Goal: Task Accomplishment & Management: Manage account settings

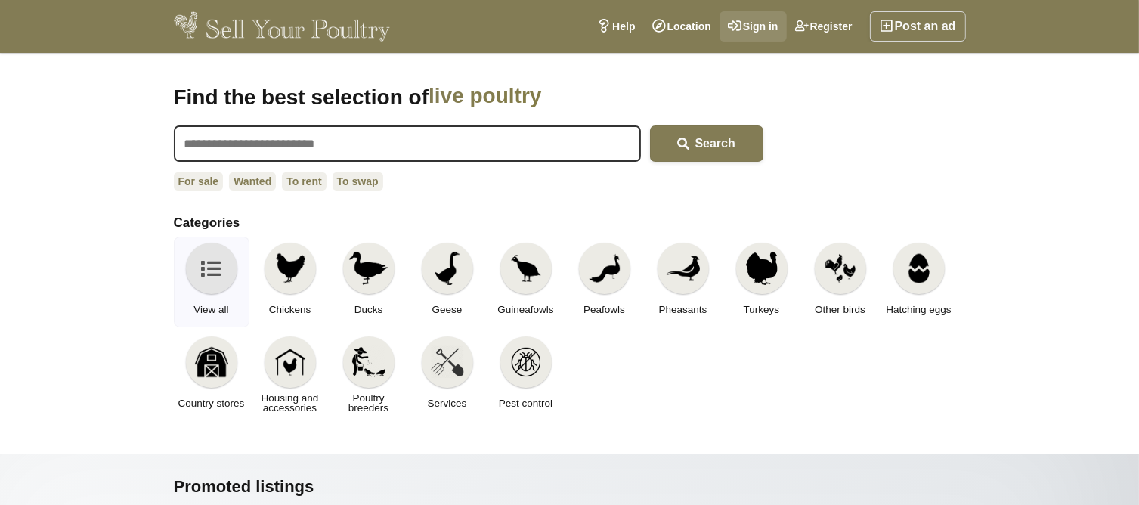
click at [769, 21] on link "Sign in" at bounding box center [752, 26] width 67 height 30
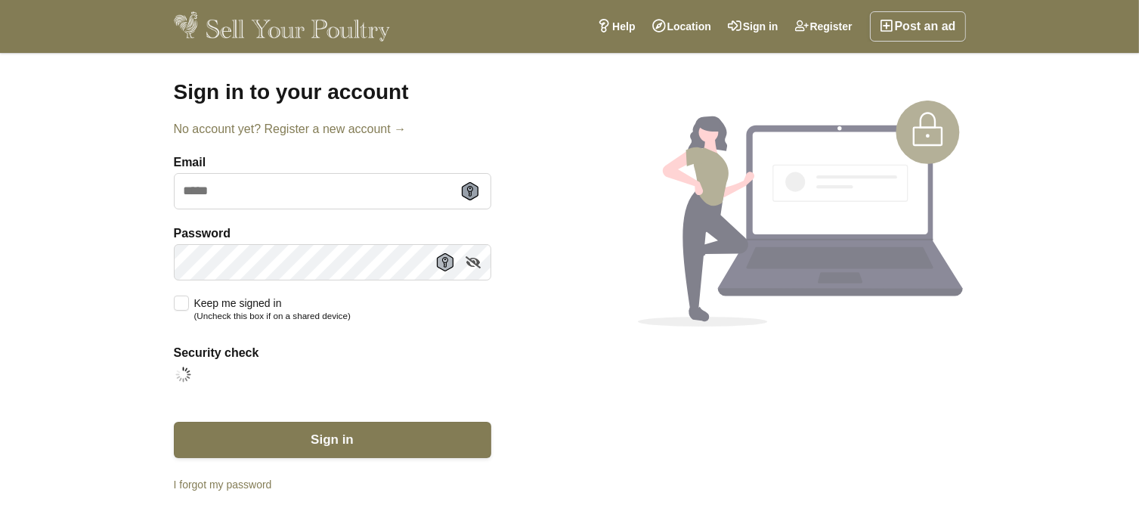
click at [472, 191] on icon at bounding box center [470, 191] width 17 height 18
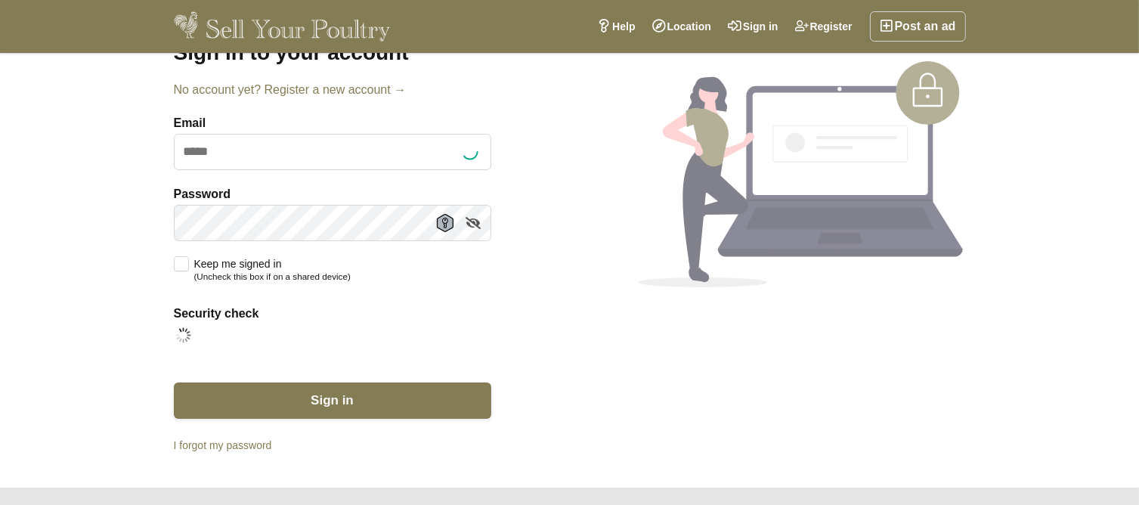
scroll to position [66, 0]
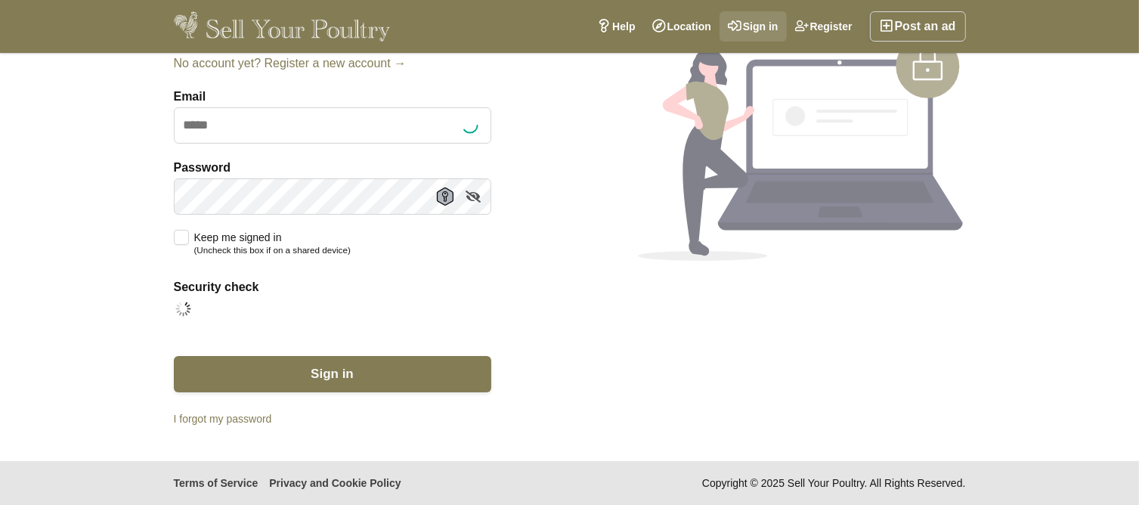
click at [756, 23] on link "Sign in" at bounding box center [752, 26] width 67 height 30
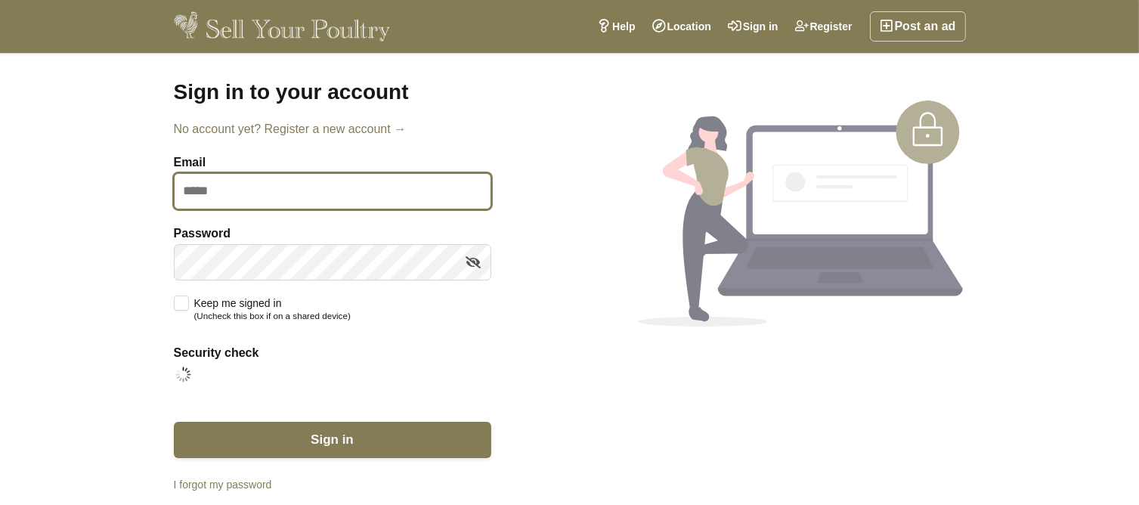
click at [268, 187] on input "Email" at bounding box center [332, 191] width 317 height 36
type input "**********"
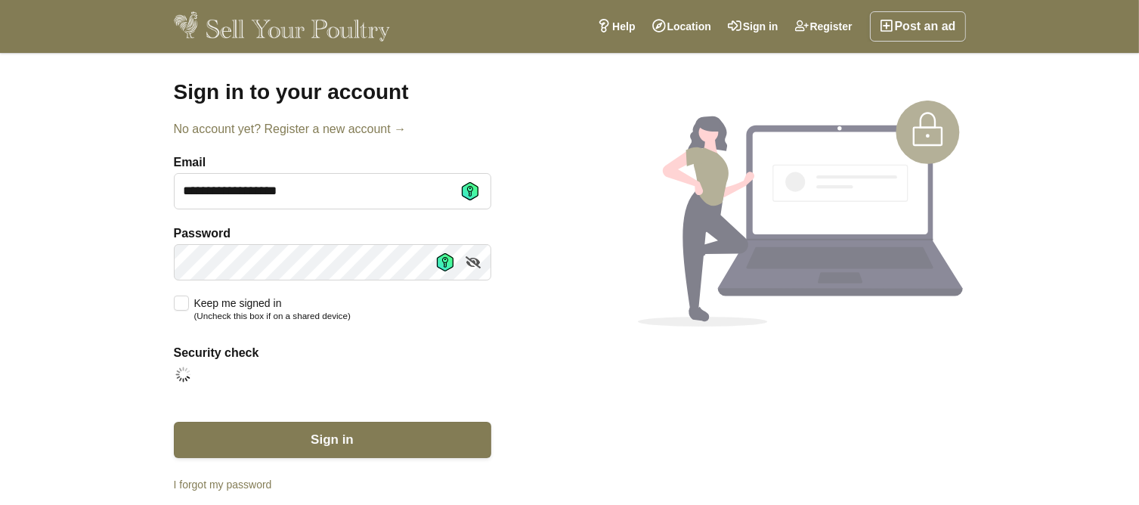
click at [62, 146] on div "**********" at bounding box center [569, 290] width 1139 height 474
click at [444, 262] on icon at bounding box center [445, 262] width 6 height 11
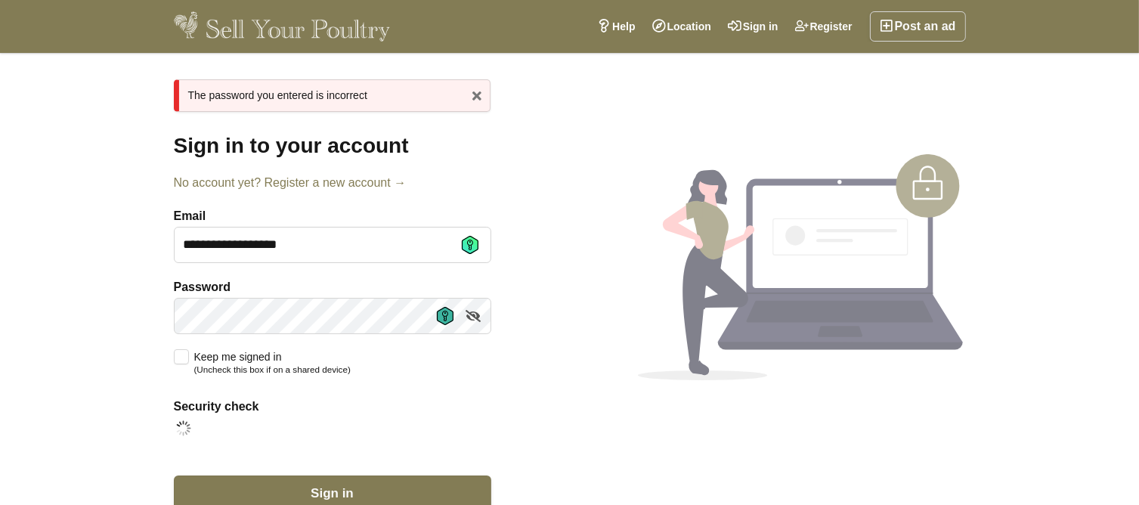
click at [445, 320] on icon at bounding box center [445, 316] width 17 height 18
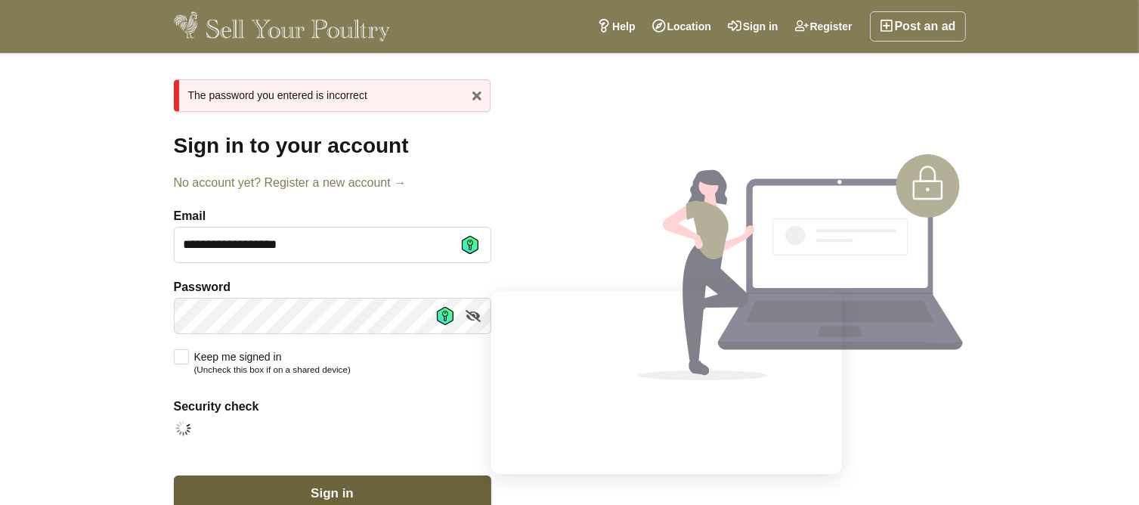
click at [411, 483] on button "Sign in" at bounding box center [332, 493] width 317 height 36
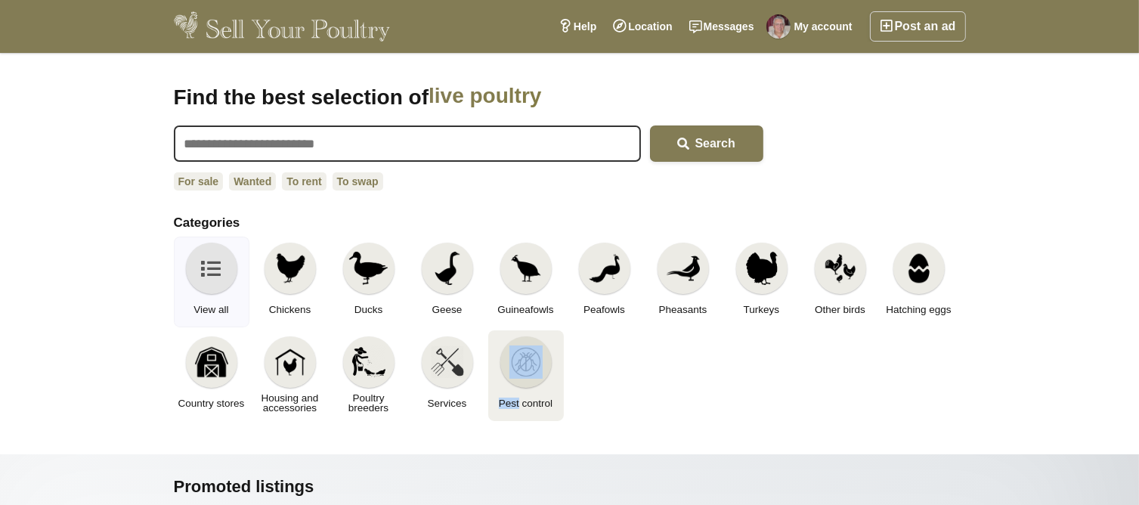
drag, startPoint x: 516, startPoint y: 422, endPoint x: 523, endPoint y: 357, distance: 64.6
click at [523, 357] on div "View all Chickens Ducks Geese Guineafowls Peafowls" at bounding box center [570, 330] width 792 height 187
click at [523, 357] on img at bounding box center [525, 361] width 33 height 33
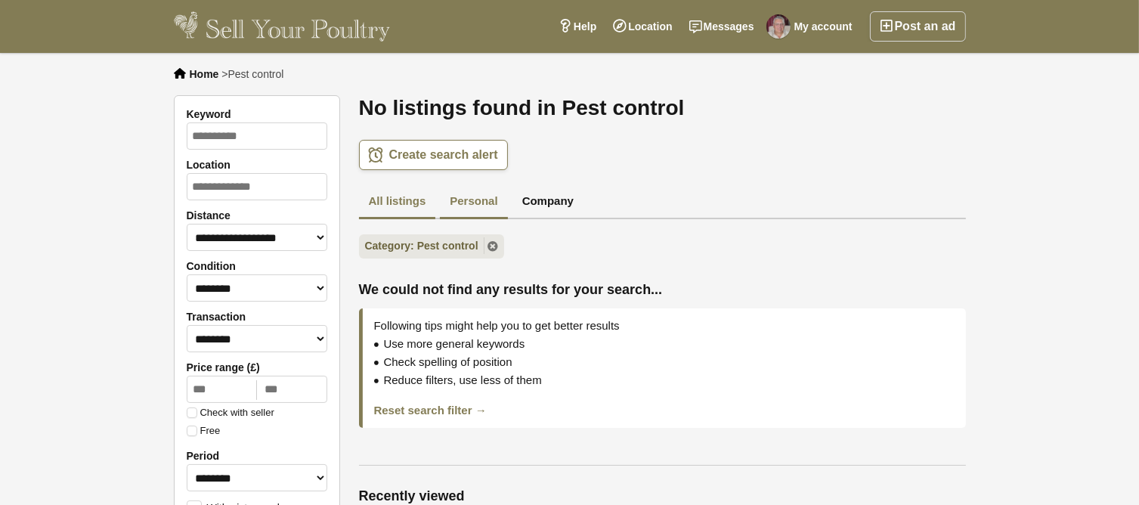
click at [472, 199] on link "Personal" at bounding box center [473, 202] width 67 height 35
click at [703, 156] on div "**********" at bounding box center [662, 155] width 607 height 30
click at [825, 23] on link "My account" at bounding box center [812, 26] width 98 height 30
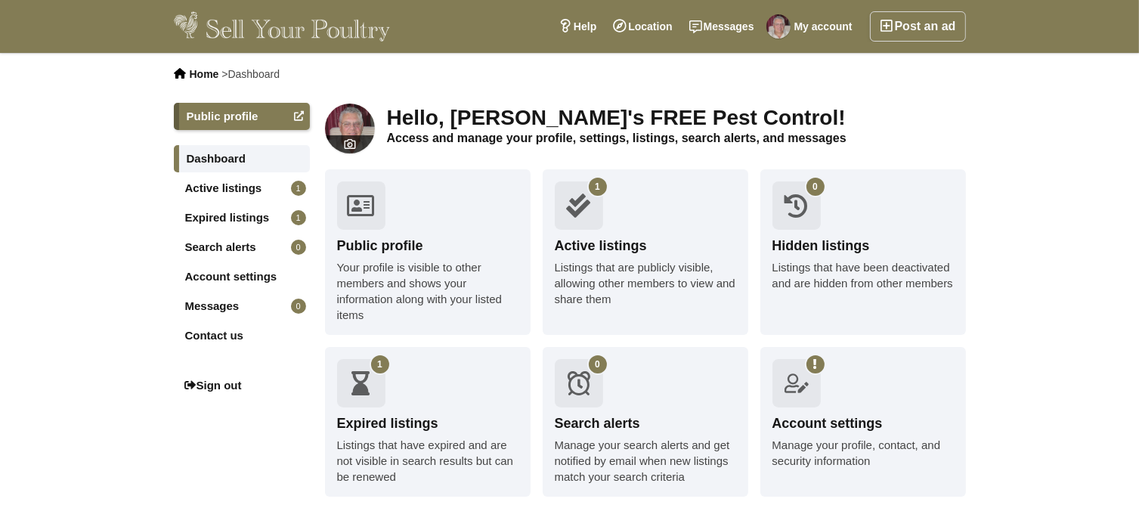
click at [580, 253] on div "Active listings" at bounding box center [645, 246] width 181 height 19
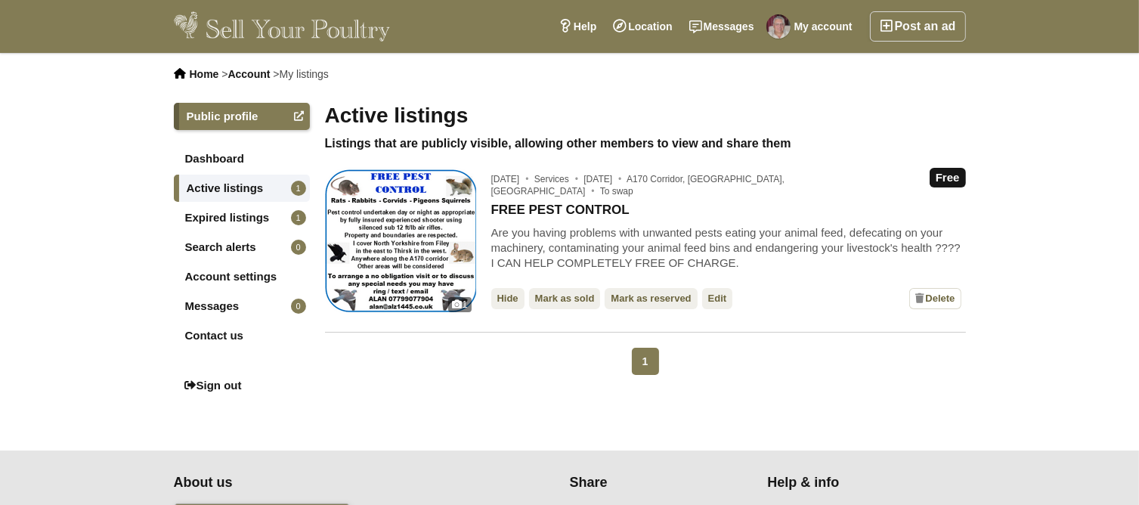
drag, startPoint x: 868, startPoint y: 218, endPoint x: 704, endPoint y: 253, distance: 167.8
click at [748, 232] on div "Free 16 January 2025 Services 16 January 2025 A170 Corridor, Pickering, England…" at bounding box center [728, 241] width 475 height 151
click at [240, 215] on link "Expired listings 1" at bounding box center [242, 217] width 136 height 27
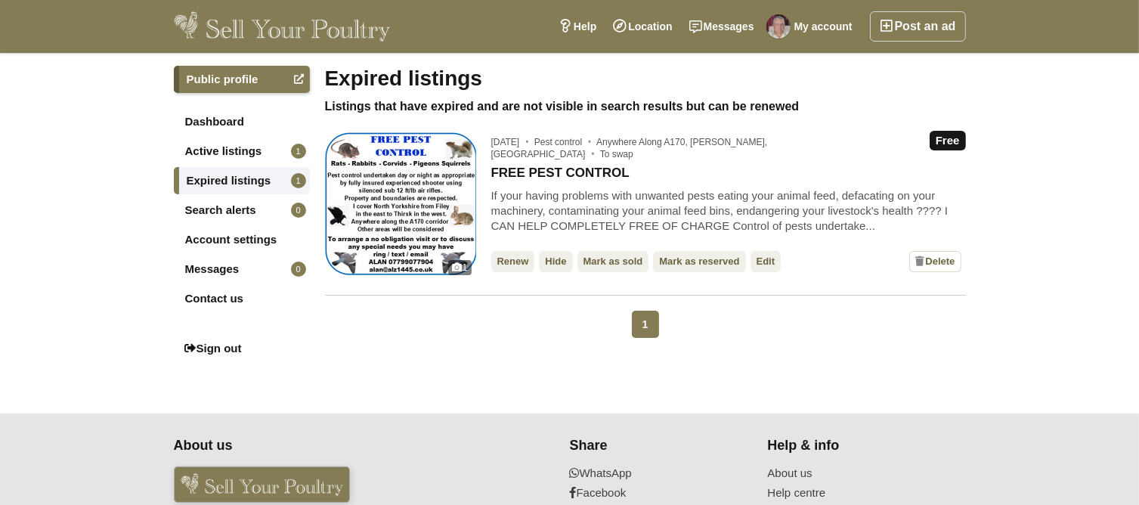
scroll to position [32, 0]
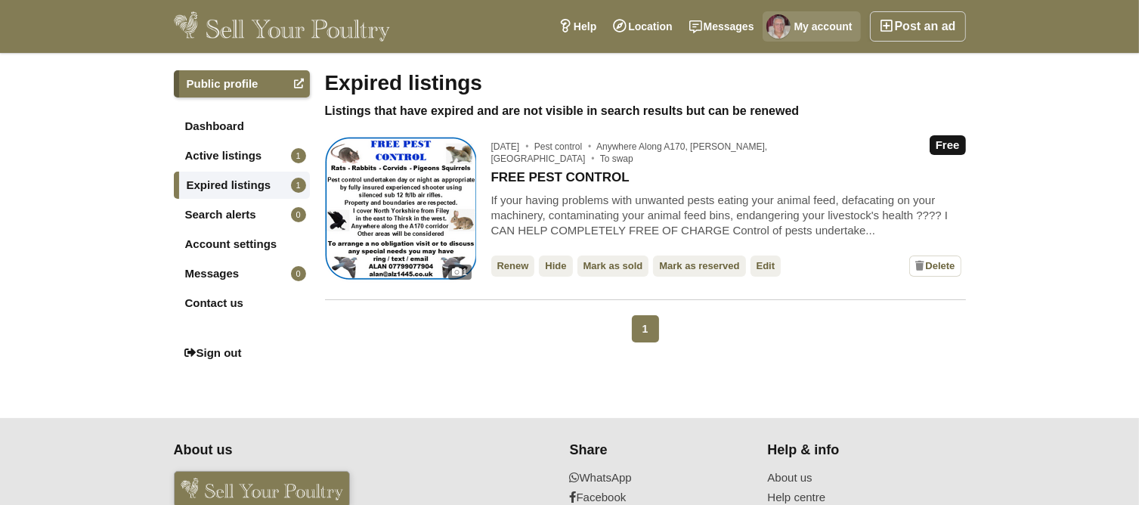
click at [810, 23] on link "My account" at bounding box center [812, 26] width 98 height 30
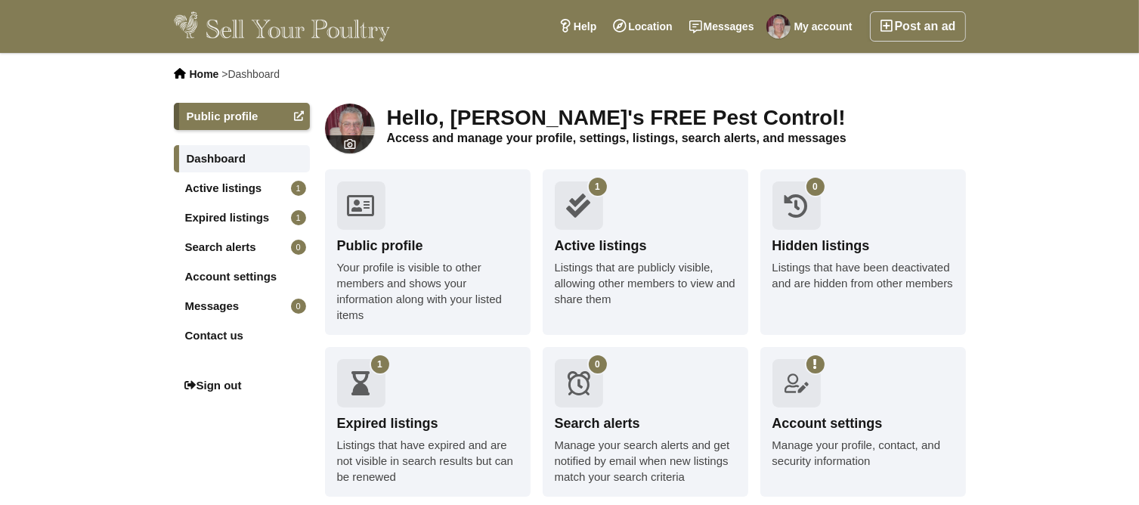
click at [378, 422] on div "Expired listings" at bounding box center [427, 423] width 181 height 19
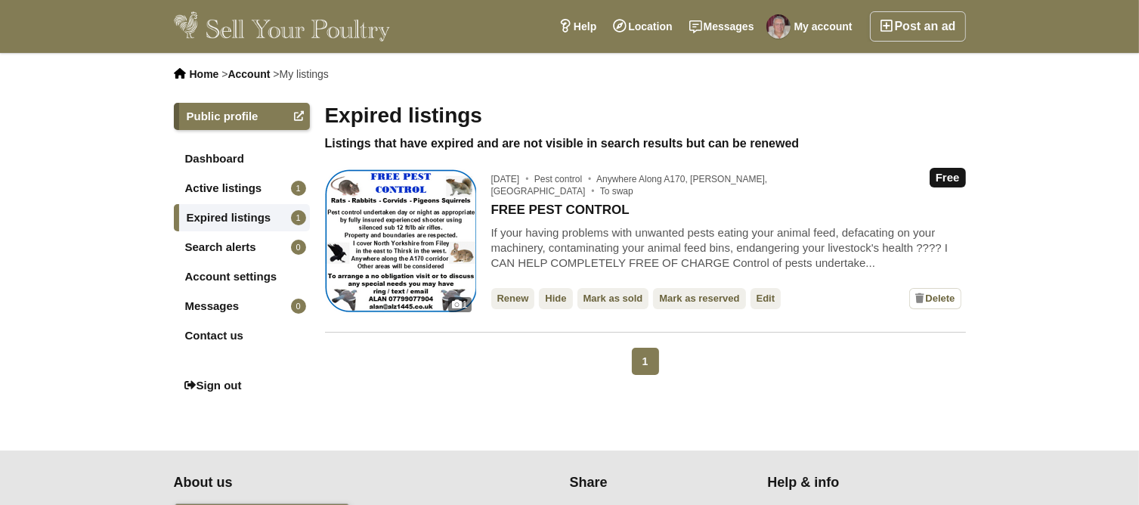
click at [516, 296] on link "Renew" at bounding box center [513, 298] width 44 height 21
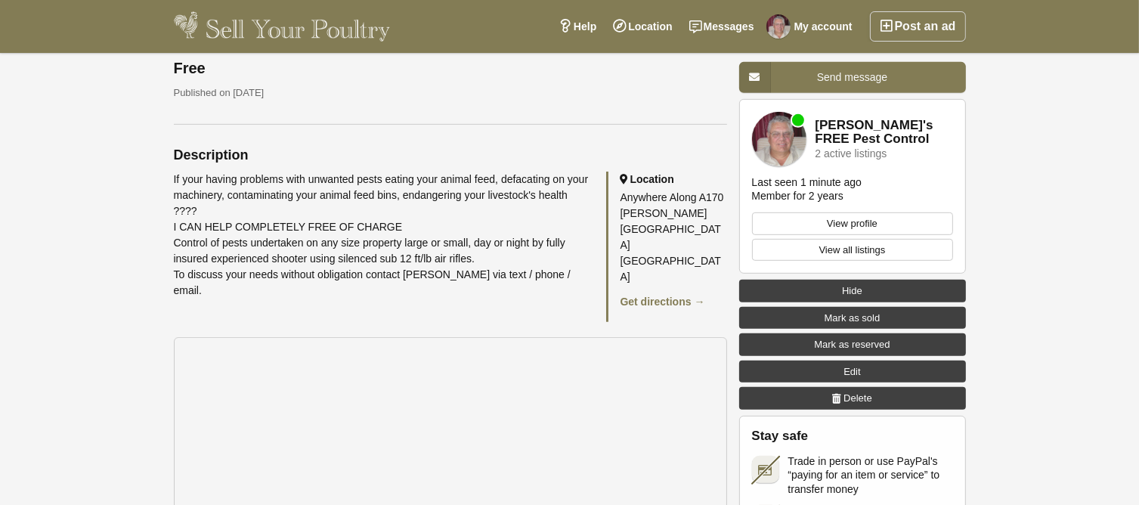
scroll to position [705, 0]
